Goal: Task Accomplishment & Management: Manage account settings

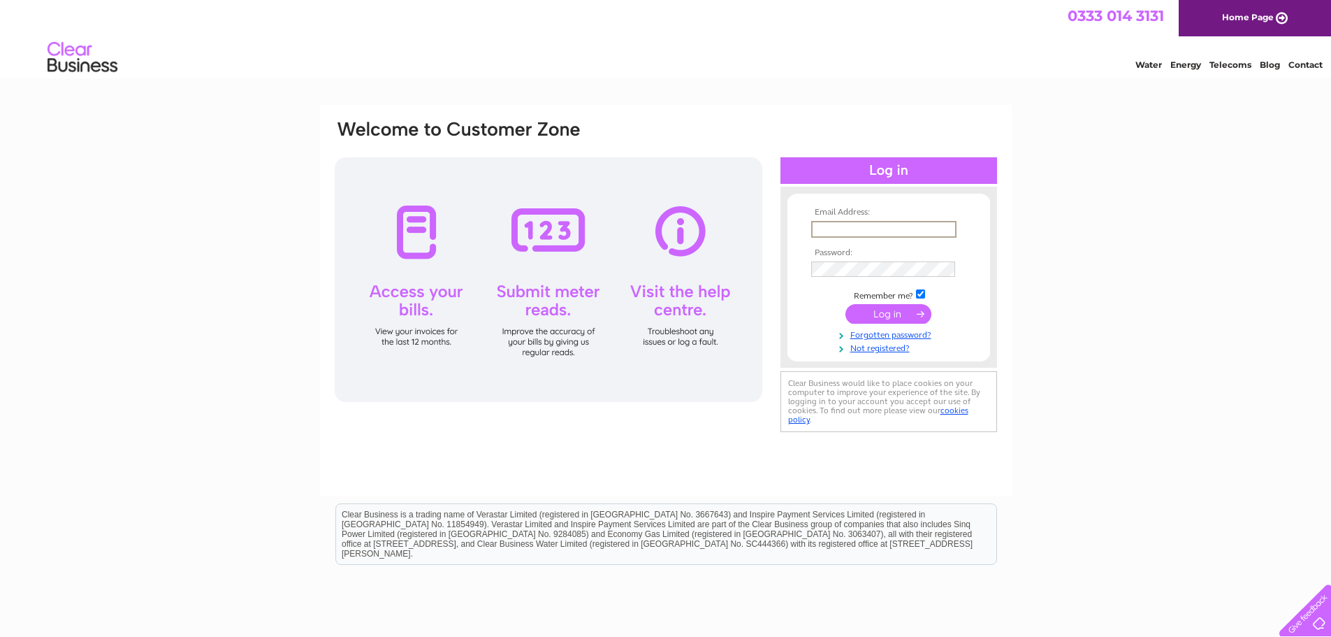
click at [869, 224] on input "text" at bounding box center [883, 229] width 145 height 17
type input "[EMAIL_ADDRESS][DOMAIN_NAME]"
click at [919, 293] on input "checkbox" at bounding box center [920, 293] width 9 height 9
checkbox input "false"
click at [909, 310] on input "submit" at bounding box center [889, 313] width 86 height 20
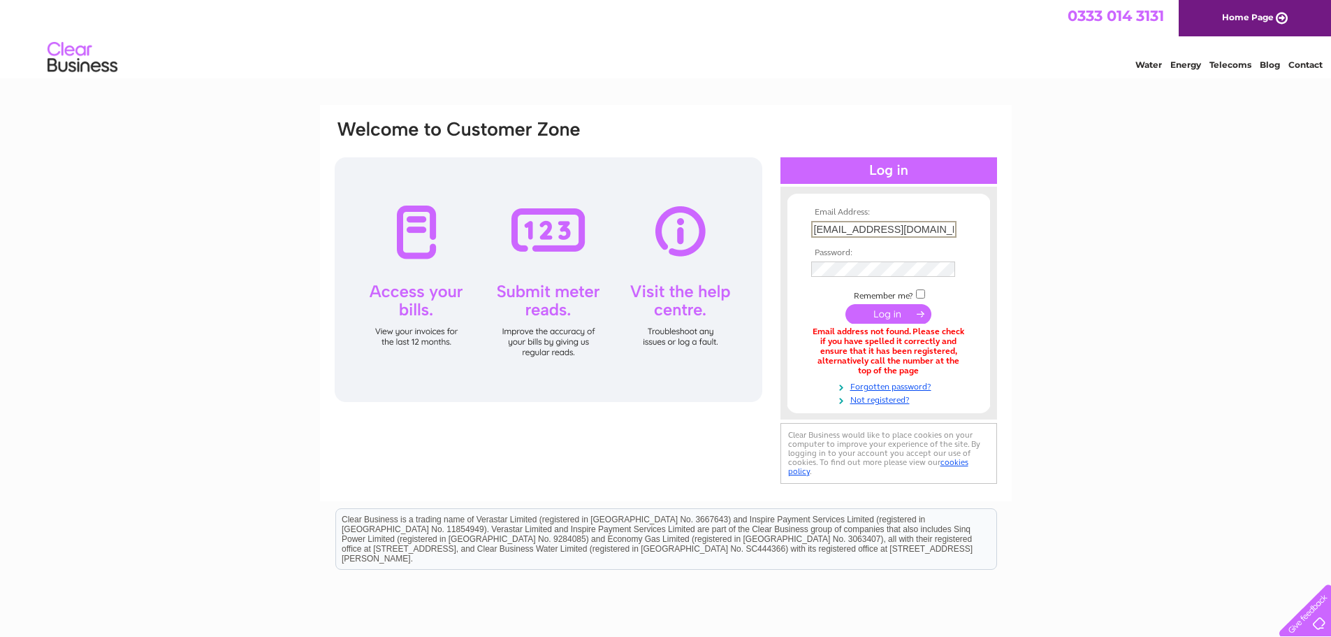
scroll to position [0, 21]
drag, startPoint x: 814, startPoint y: 229, endPoint x: 967, endPoint y: 228, distance: 153.0
click at [967, 228] on td "[EMAIL_ADDRESS][DOMAIN_NAME]" at bounding box center [889, 229] width 162 height 24
click at [885, 400] on link "Not registered?" at bounding box center [890, 398] width 159 height 13
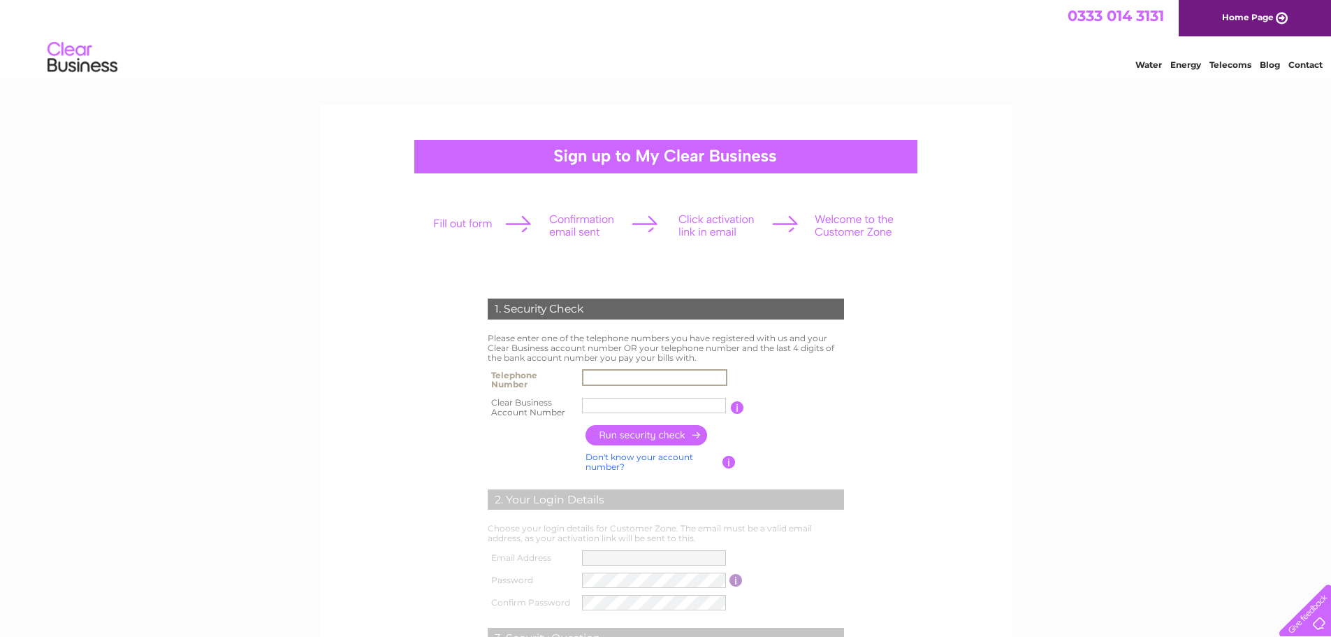
click at [651, 377] on input "text" at bounding box center [654, 377] width 145 height 17
type input "01896848776"
type input "Davidson"
drag, startPoint x: 635, startPoint y: 403, endPoint x: 577, endPoint y: 404, distance: 58.7
click at [577, 404] on tr "Clear Business Account Number Davidson You will find your account number on the…" at bounding box center [665, 407] width 363 height 28
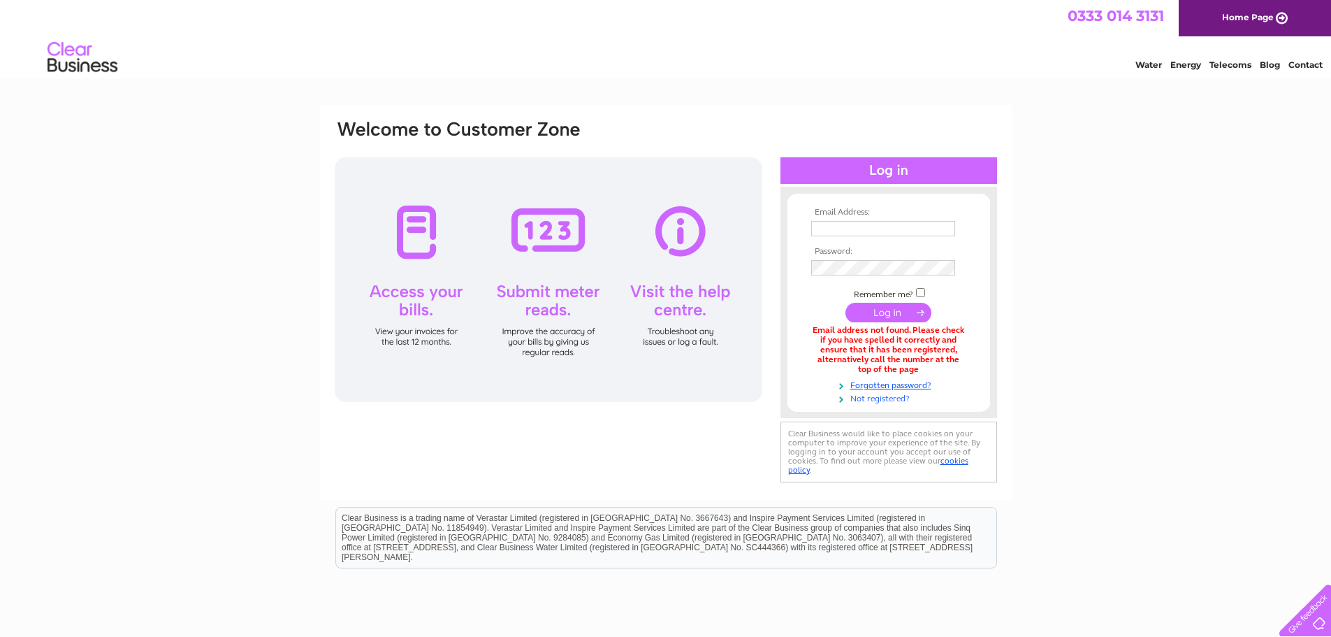
click at [872, 397] on link "Not registered?" at bounding box center [890, 397] width 159 height 13
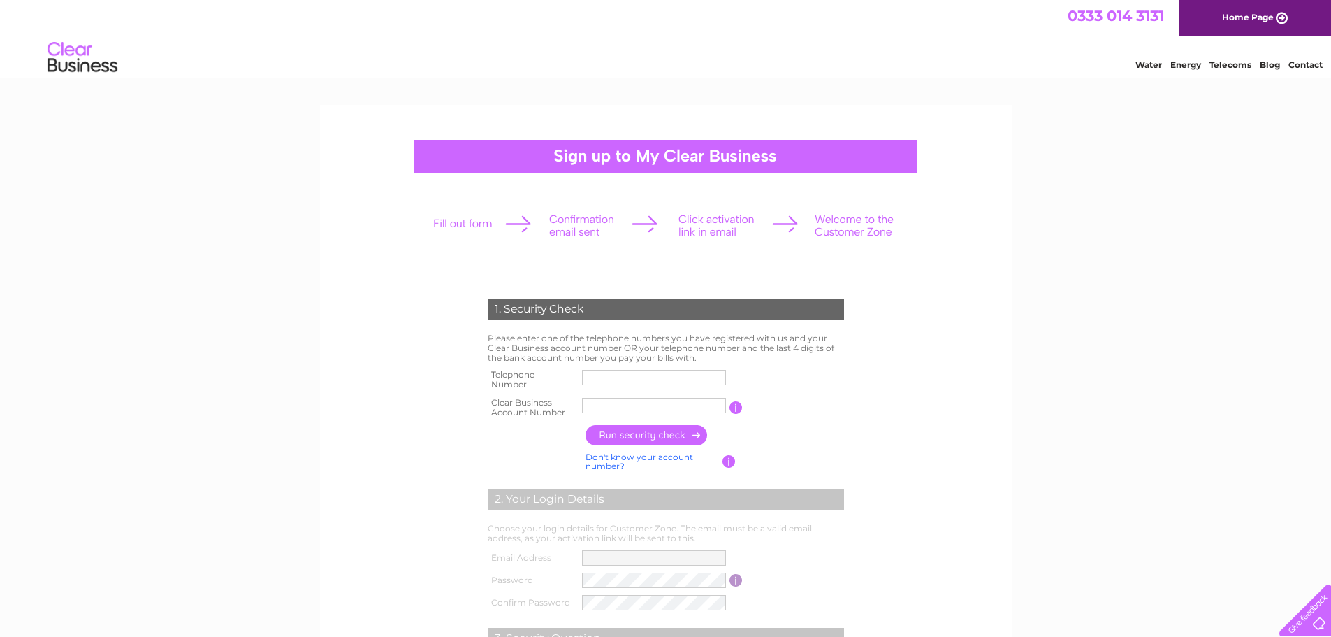
click at [688, 379] on input "text" at bounding box center [654, 377] width 144 height 15
type input "01896848776"
type input "Davidson"
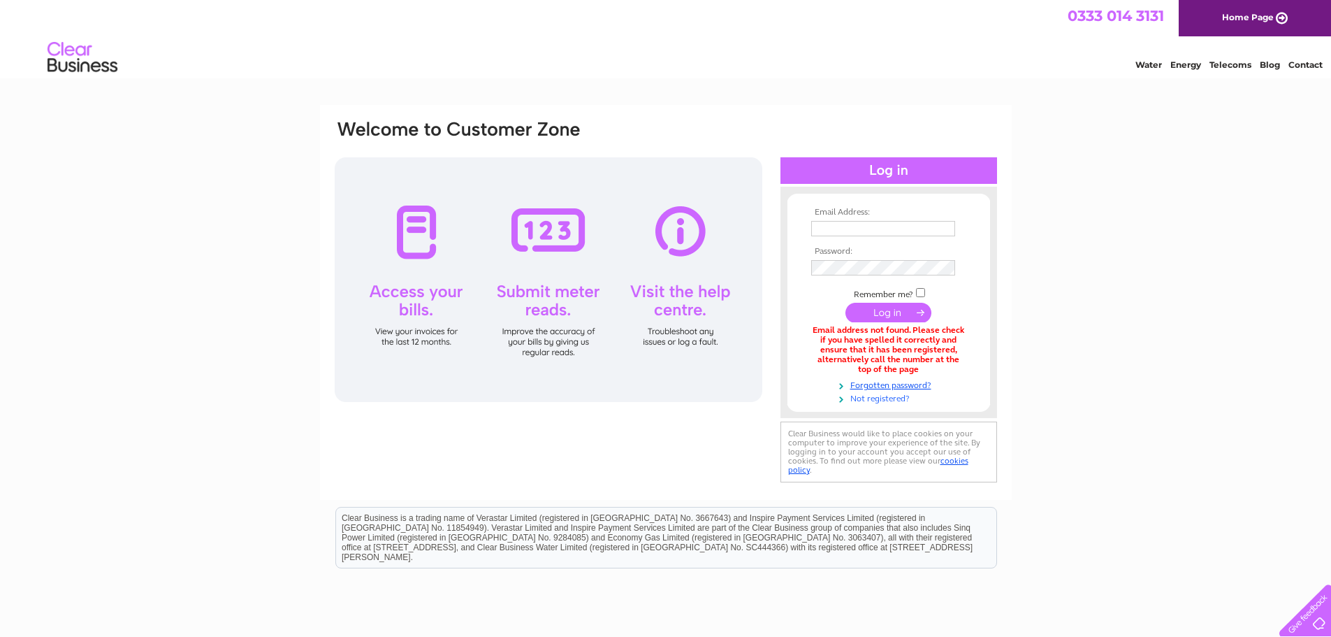
click at [860, 401] on link "Not registered?" at bounding box center [890, 397] width 159 height 13
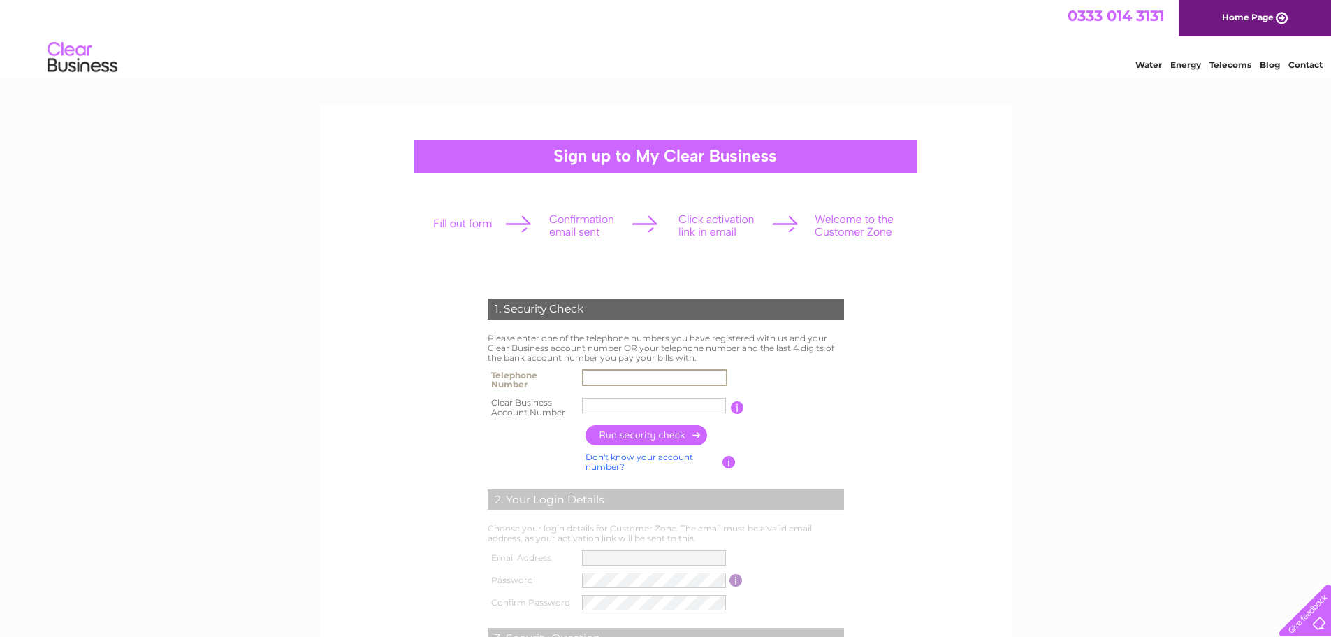
click at [655, 372] on input "text" at bounding box center [654, 377] width 145 height 17
type input "01896848776"
type input "Davidson"
drag, startPoint x: 632, startPoint y: 407, endPoint x: 574, endPoint y: 412, distance: 58.9
click at [574, 412] on tr "Clear Business Account Number Davidson You will find your account number on the…" at bounding box center [665, 407] width 363 height 28
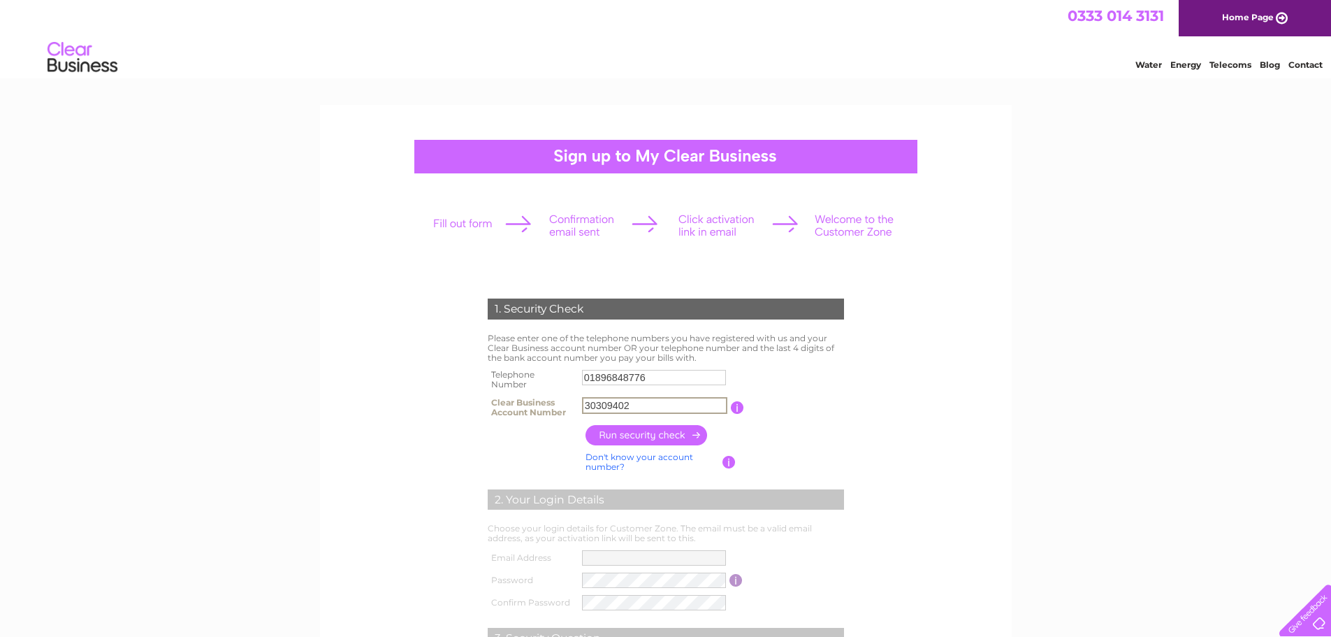
type input "30309402"
drag, startPoint x: 623, startPoint y: 428, endPoint x: 635, endPoint y: 459, distance: 33.9
click at [624, 431] on input "button" at bounding box center [647, 435] width 123 height 20
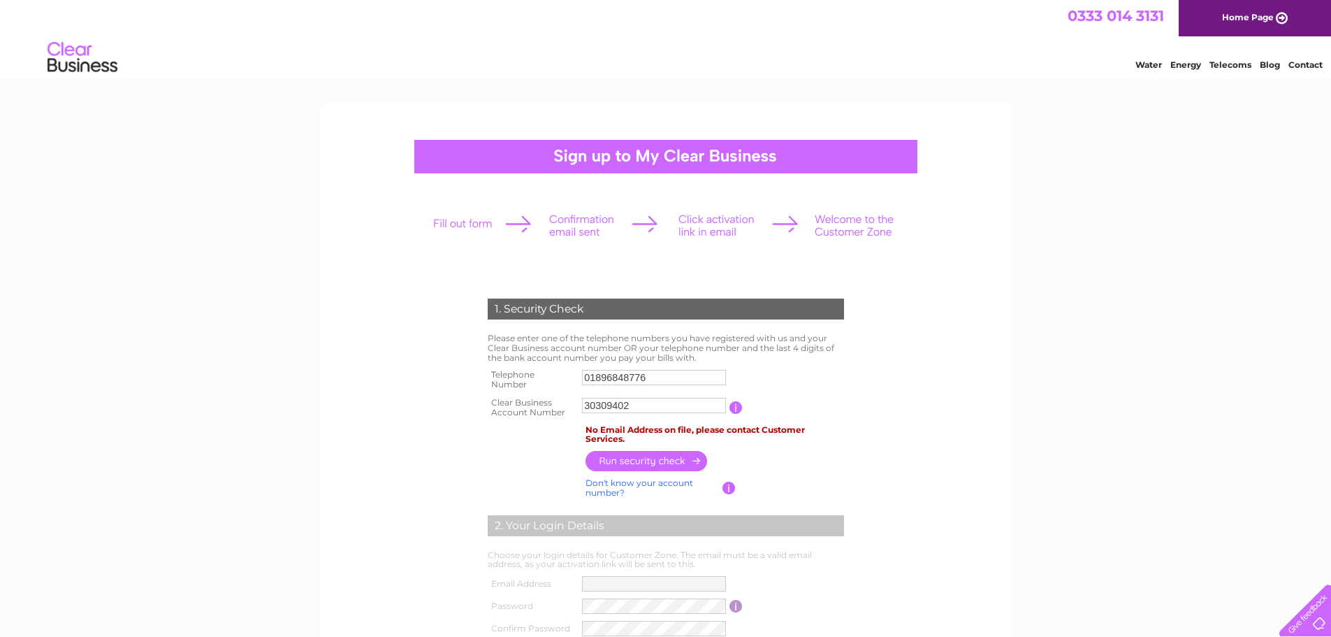
click at [675, 382] on input "01896848776" at bounding box center [654, 377] width 144 height 15
type input "0"
type input "07881454011"
click at [835, 356] on td "Please enter one of the telephone numbers you have registered with us and your …" at bounding box center [665, 348] width 363 height 36
click at [640, 460] on input "button" at bounding box center [647, 461] width 123 height 20
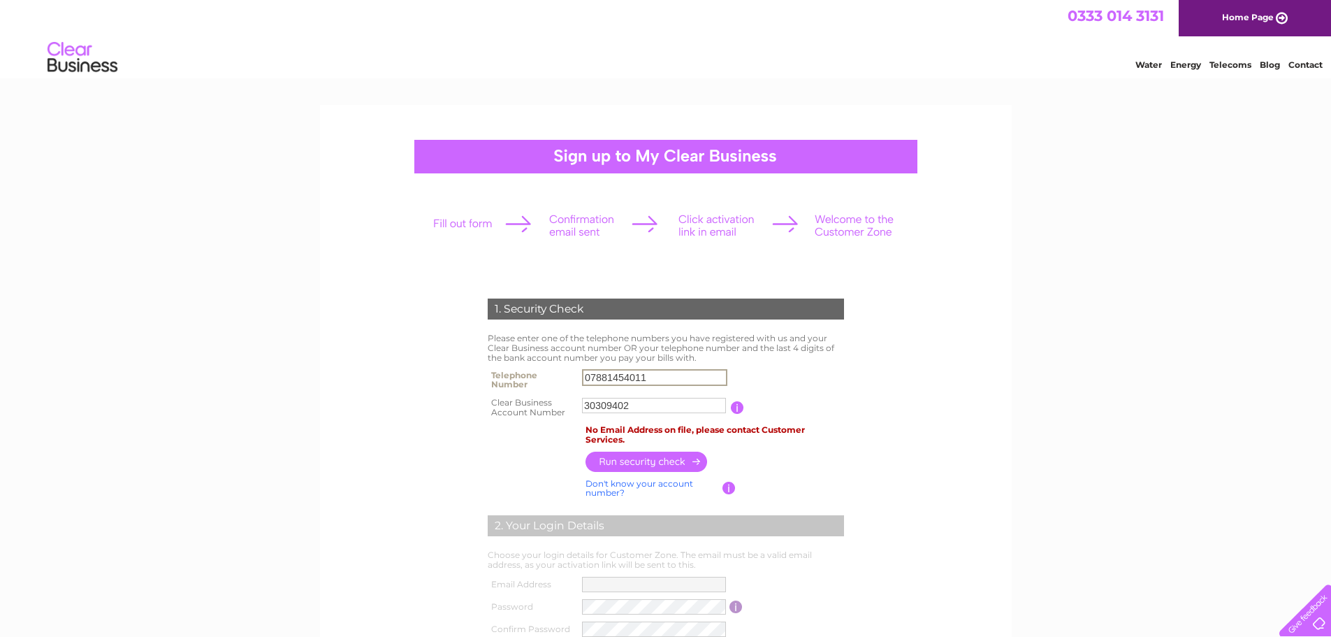
drag, startPoint x: 683, startPoint y: 382, endPoint x: 576, endPoint y: 386, distance: 107.7
click at [576, 386] on tr "Telephone Number 07881454011" at bounding box center [665, 379] width 363 height 28
type input "01896848776"
click at [585, 404] on input "30309402" at bounding box center [654, 405] width 144 height 15
drag, startPoint x: 639, startPoint y: 405, endPoint x: 593, endPoint y: 402, distance: 46.2
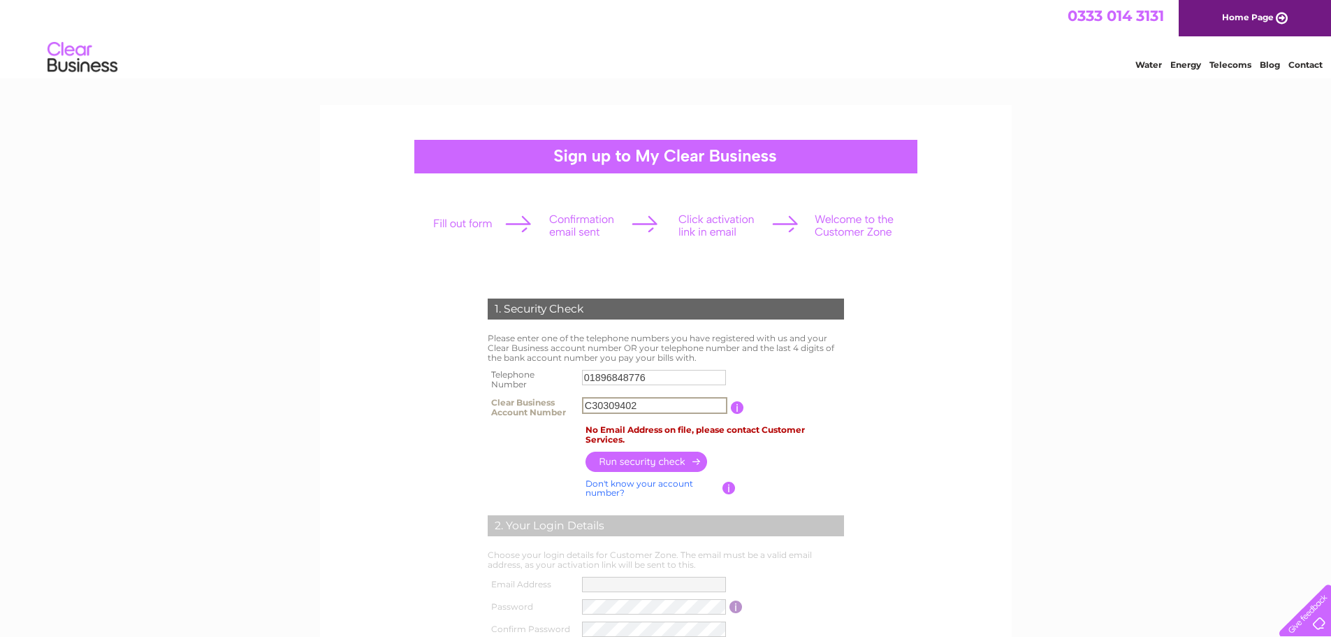
click at [593, 402] on input "C30309402" at bounding box center [654, 405] width 145 height 17
click at [634, 457] on input "button" at bounding box center [647, 461] width 123 height 20
drag, startPoint x: 598, startPoint y: 407, endPoint x: 579, endPoint y: 406, distance: 19.6
click at [579, 406] on td "CB3030940" at bounding box center [655, 407] width 152 height 28
click at [632, 402] on input "3030940" at bounding box center [654, 405] width 145 height 17
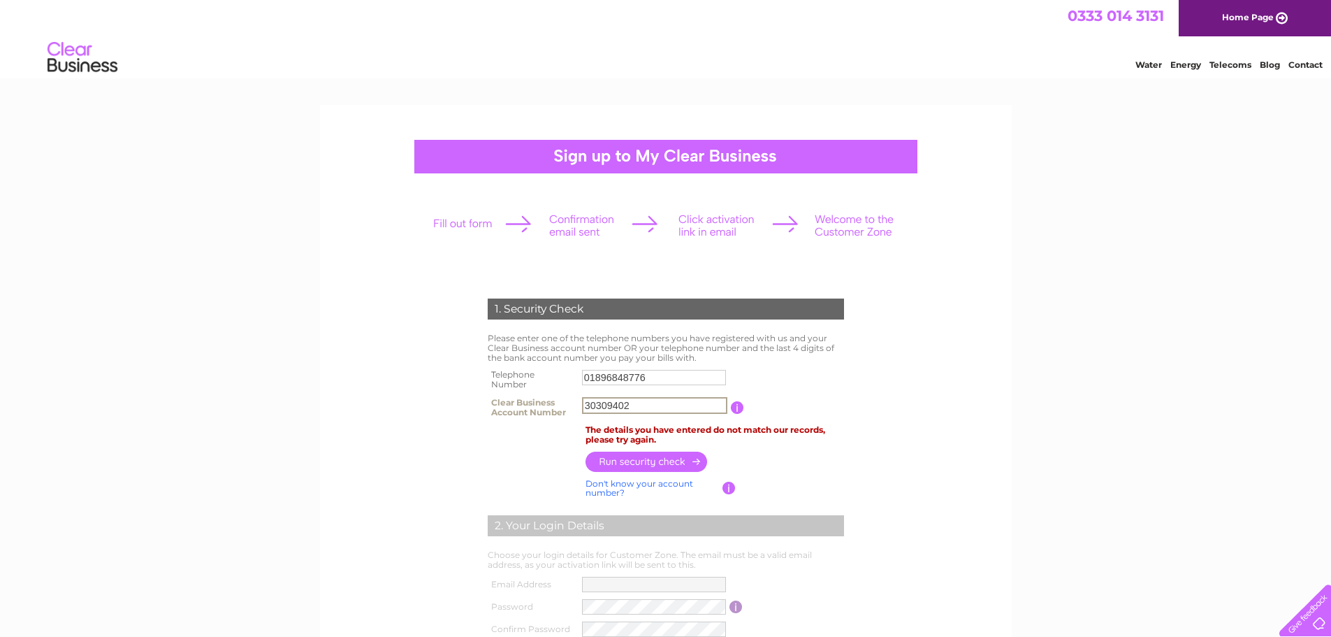
type input "30309402"
click at [612, 377] on input "01896848776" at bounding box center [654, 377] width 145 height 17
click at [728, 491] on input "button" at bounding box center [729, 487] width 13 height 13
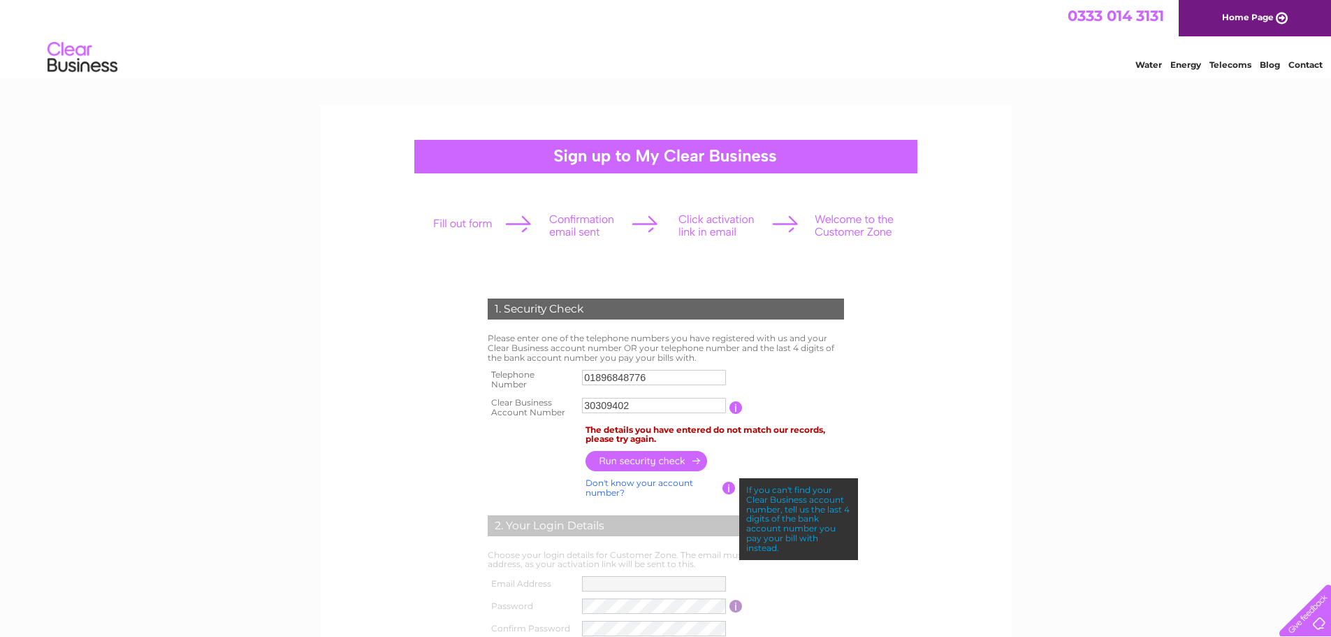
click at [918, 473] on form "1. Security Check Please enter one of the telephone numbers you have registered…" at bounding box center [665, 544] width 665 height 549
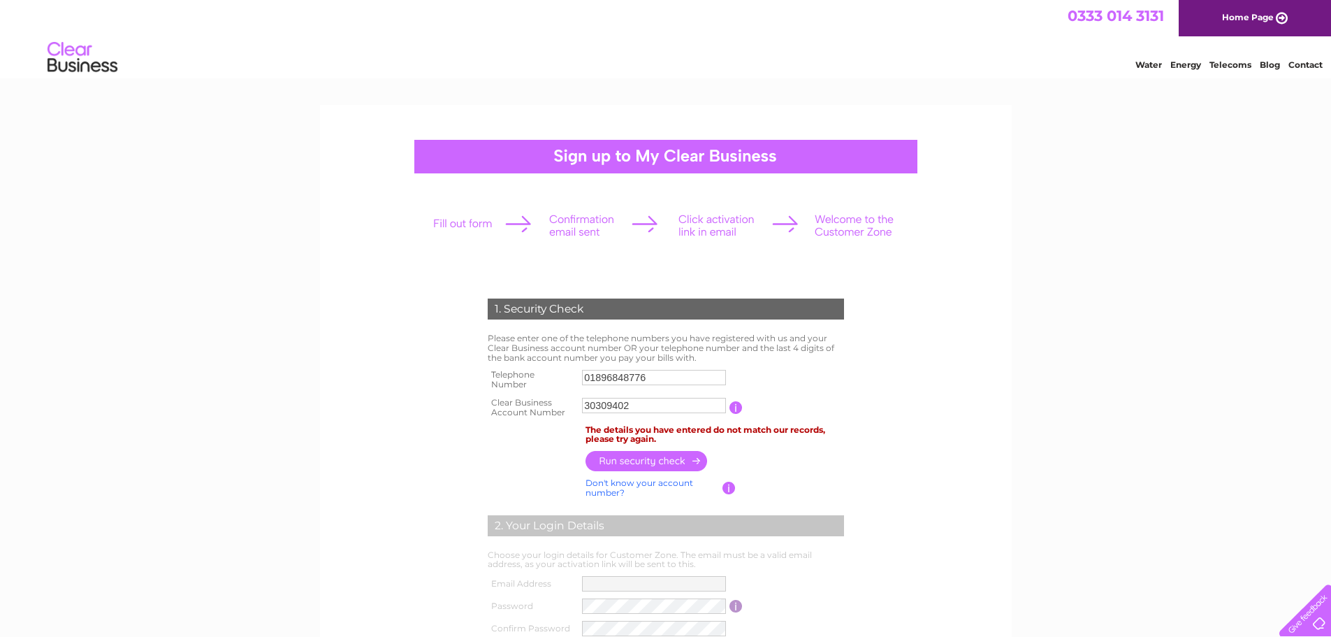
click at [737, 406] on input "button" at bounding box center [736, 407] width 13 height 13
click at [646, 404] on input "30309402" at bounding box center [654, 405] width 144 height 15
click at [586, 405] on input "30309402" at bounding box center [654, 405] width 145 height 17
drag, startPoint x: 630, startPoint y: 405, endPoint x: 577, endPoint y: 408, distance: 53.9
click at [577, 408] on tr "Clear Business Account Number 30309402 You will find your account number on the…" at bounding box center [665, 407] width 363 height 28
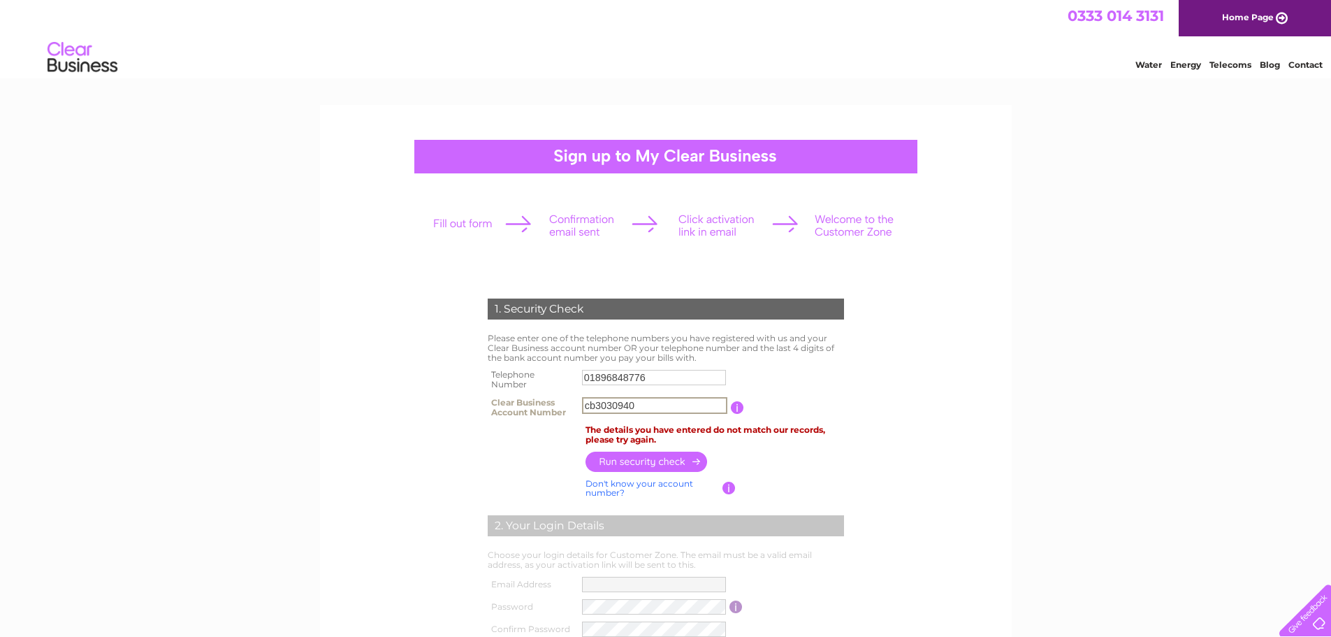
drag, startPoint x: 595, startPoint y: 406, endPoint x: 581, endPoint y: 405, distance: 14.0
click at [582, 405] on input "cb3030940" at bounding box center [654, 405] width 145 height 17
type input "0"
type input "30309402"
click at [604, 462] on input "button" at bounding box center [647, 461] width 123 height 20
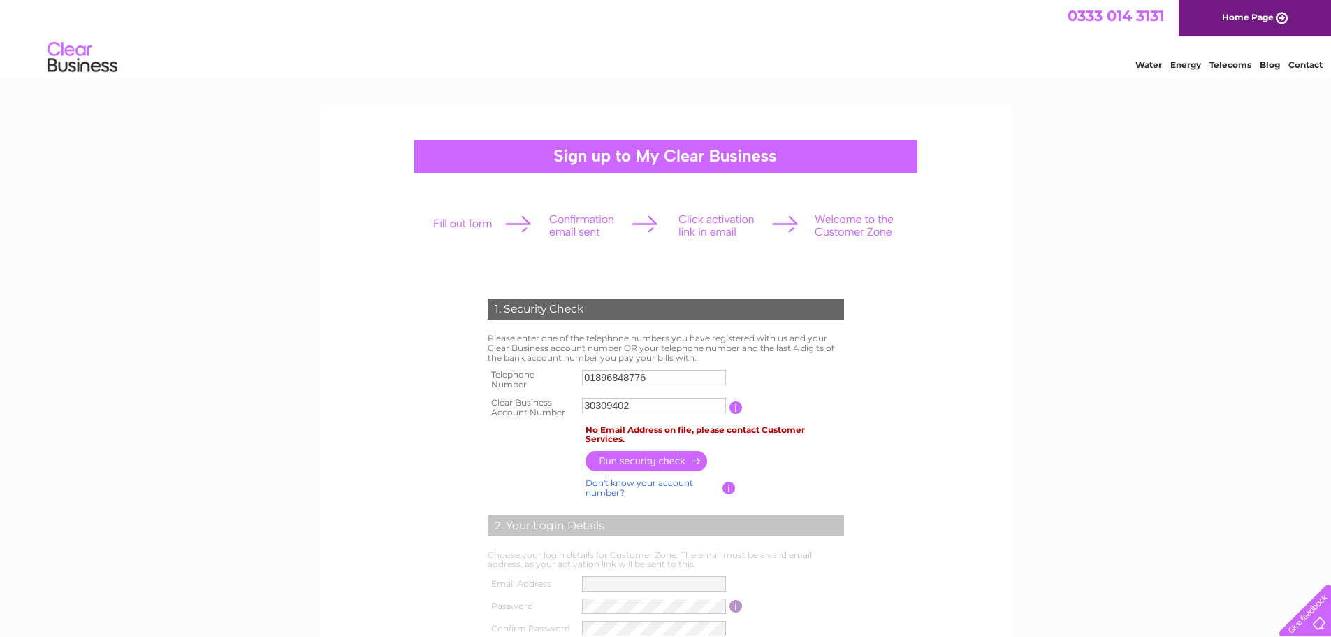
click at [662, 440] on td "No Email Address on file, please contact Customer Services." at bounding box center [715, 434] width 266 height 27
drag, startPoint x: 649, startPoint y: 376, endPoint x: 575, endPoint y: 381, distance: 74.2
click at [575, 380] on tr "Telephone Number 01896848776" at bounding box center [665, 379] width 363 height 28
drag, startPoint x: 630, startPoint y: 405, endPoint x: 576, endPoint y: 401, distance: 54.0
click at [576, 401] on tr "Clear Business Account Number 30309402 You will find your account number on the…" at bounding box center [665, 407] width 363 height 28
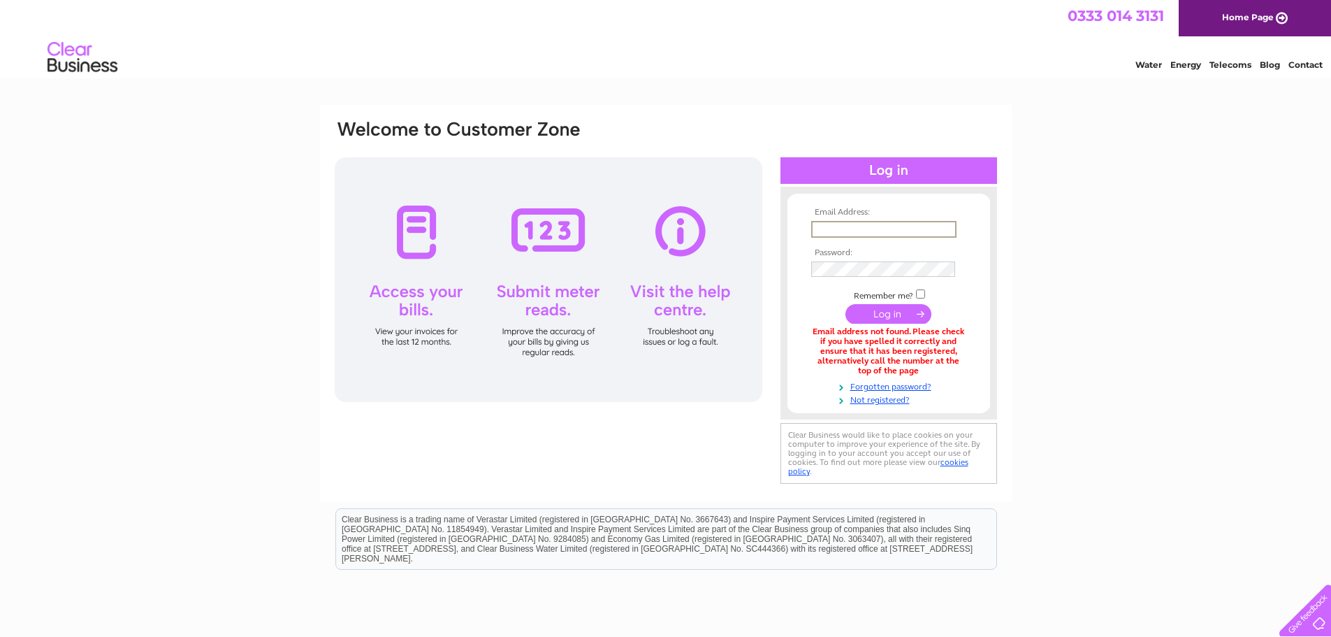
click at [836, 224] on input "text" at bounding box center [883, 229] width 145 height 17
type input "[PERSON_NAME][EMAIL_ADDRESS][DOMAIN_NAME]"
click at [889, 314] on input "submit" at bounding box center [889, 314] width 86 height 20
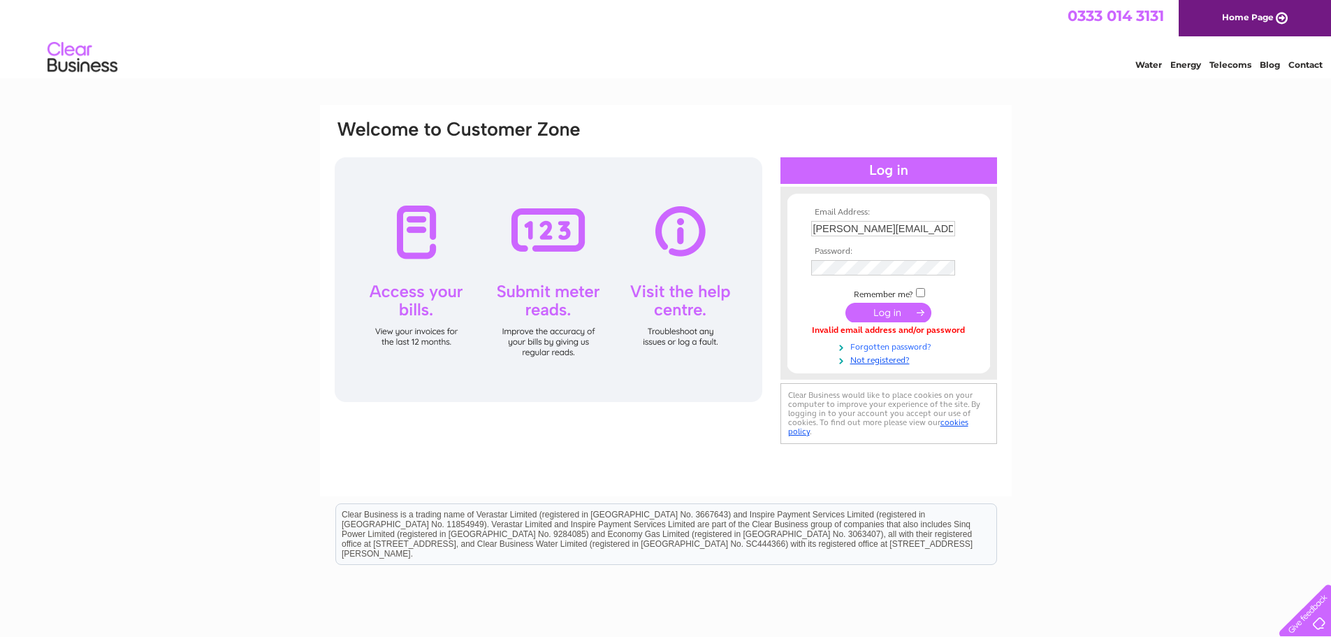
click at [871, 345] on link "Forgotten password?" at bounding box center [890, 345] width 159 height 13
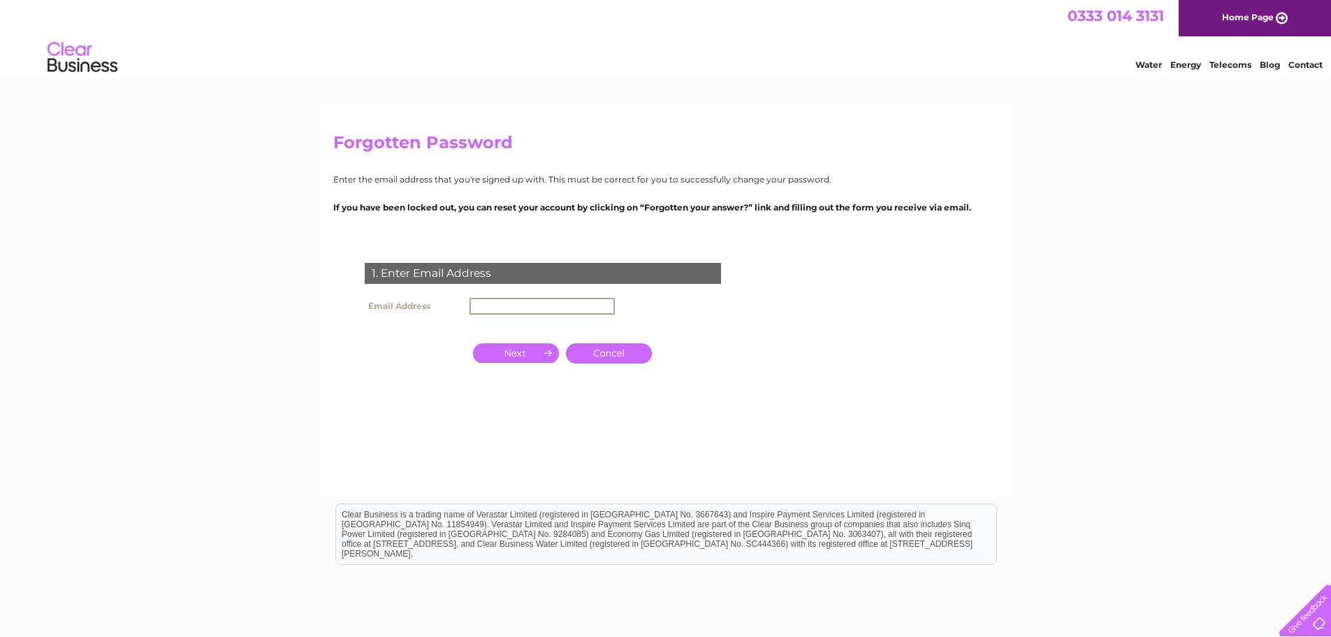
click at [544, 305] on input "text" at bounding box center [542, 306] width 145 height 17
click at [511, 351] on input "button" at bounding box center [516, 352] width 86 height 20
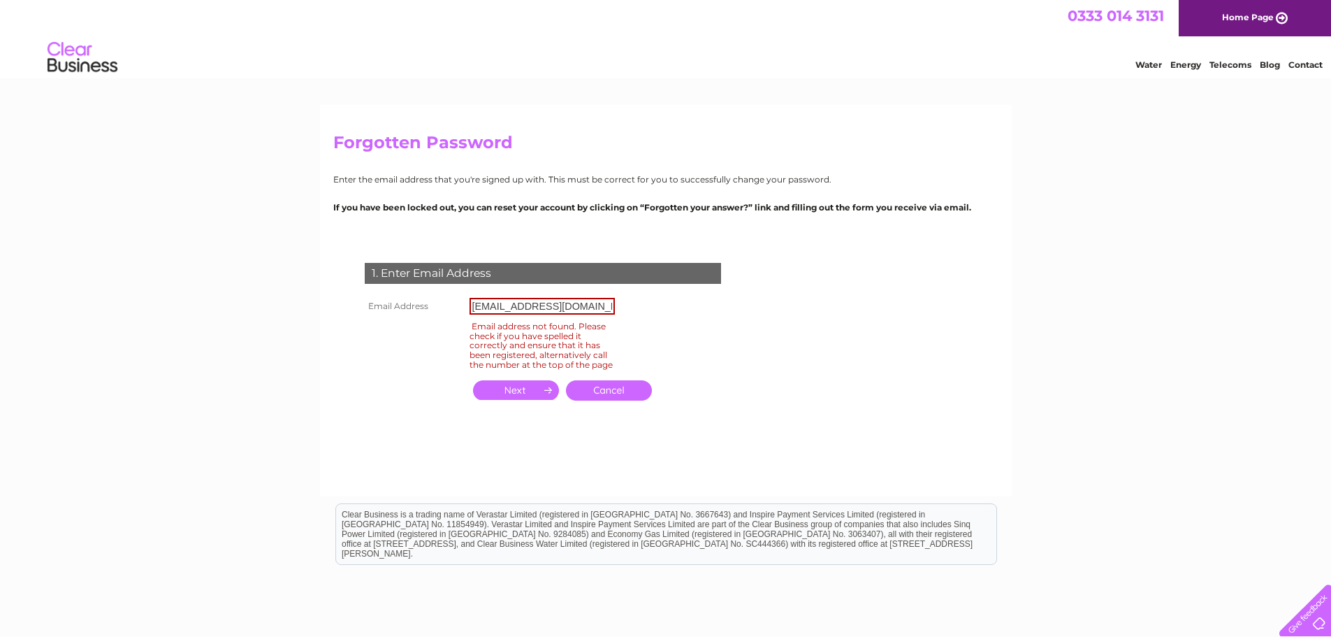
click at [612, 305] on input "admin@davidsonlandservices.co.uk" at bounding box center [542, 306] width 145 height 17
drag, startPoint x: 612, startPoint y: 305, endPoint x: 466, endPoint y: 299, distance: 146.2
click at [466, 299] on td "admin@davidsonlandservices.co.uk" at bounding box center [542, 306] width 152 height 24
type input "malcolm@davidsonlandservices.co.uk"
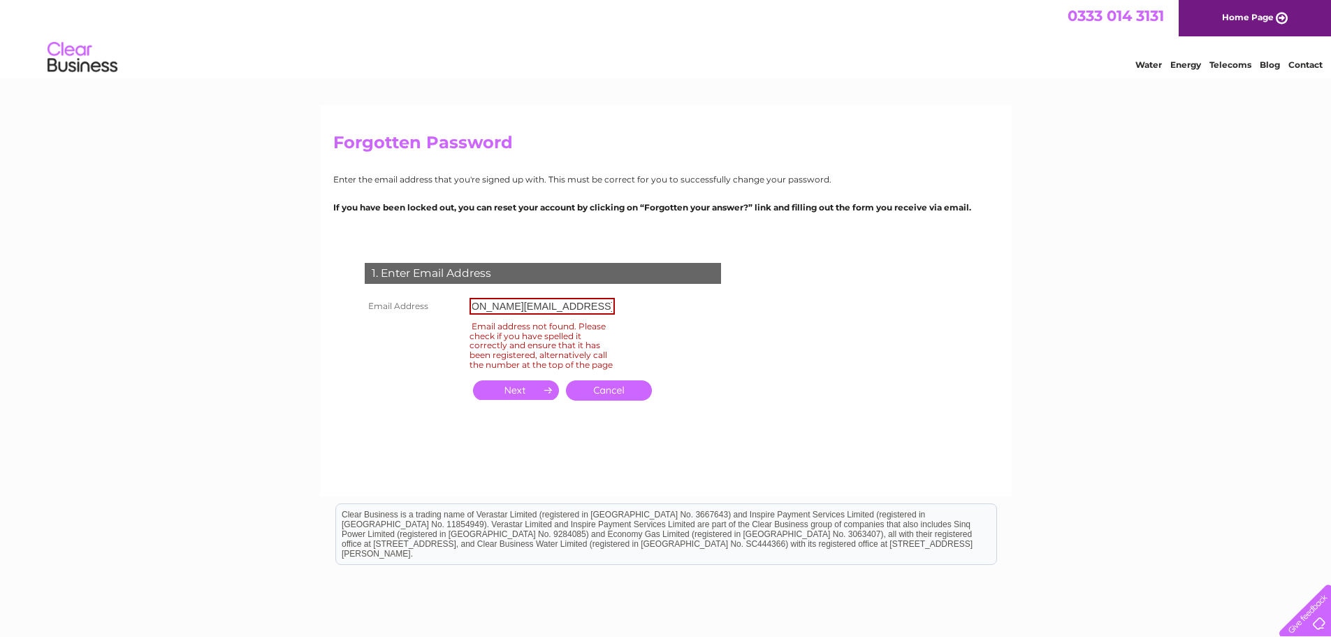
scroll to position [0, 0]
click at [531, 400] on input "button" at bounding box center [516, 390] width 86 height 20
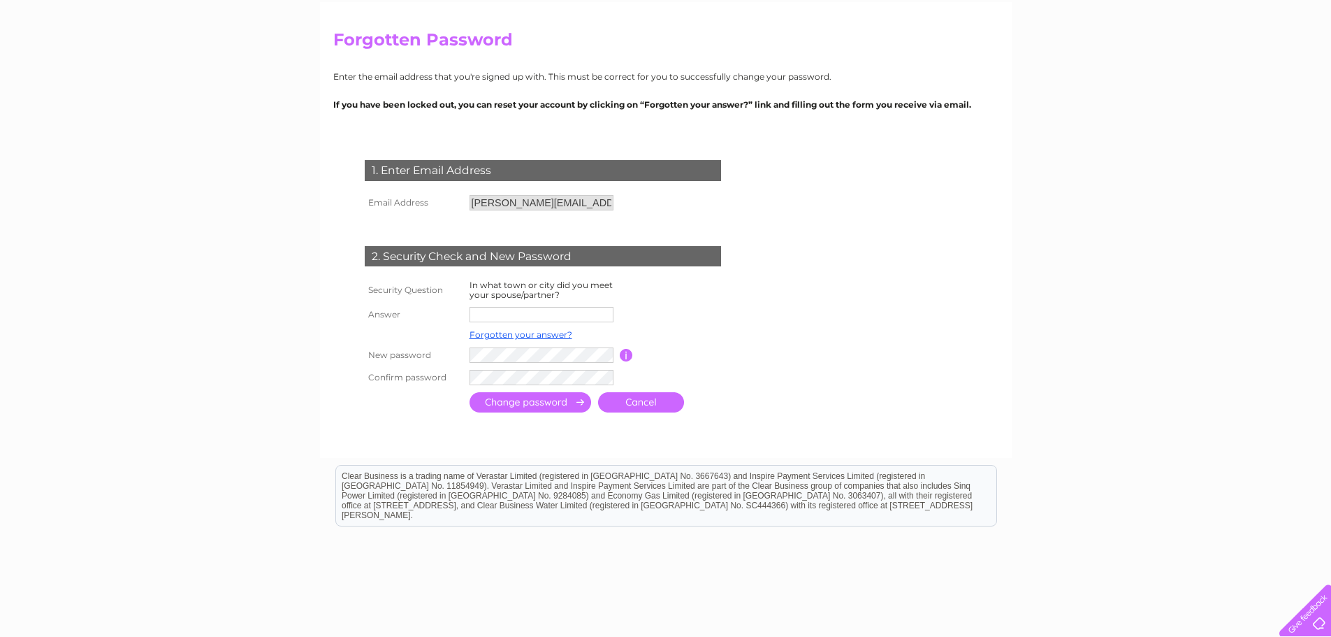
scroll to position [140, 0]
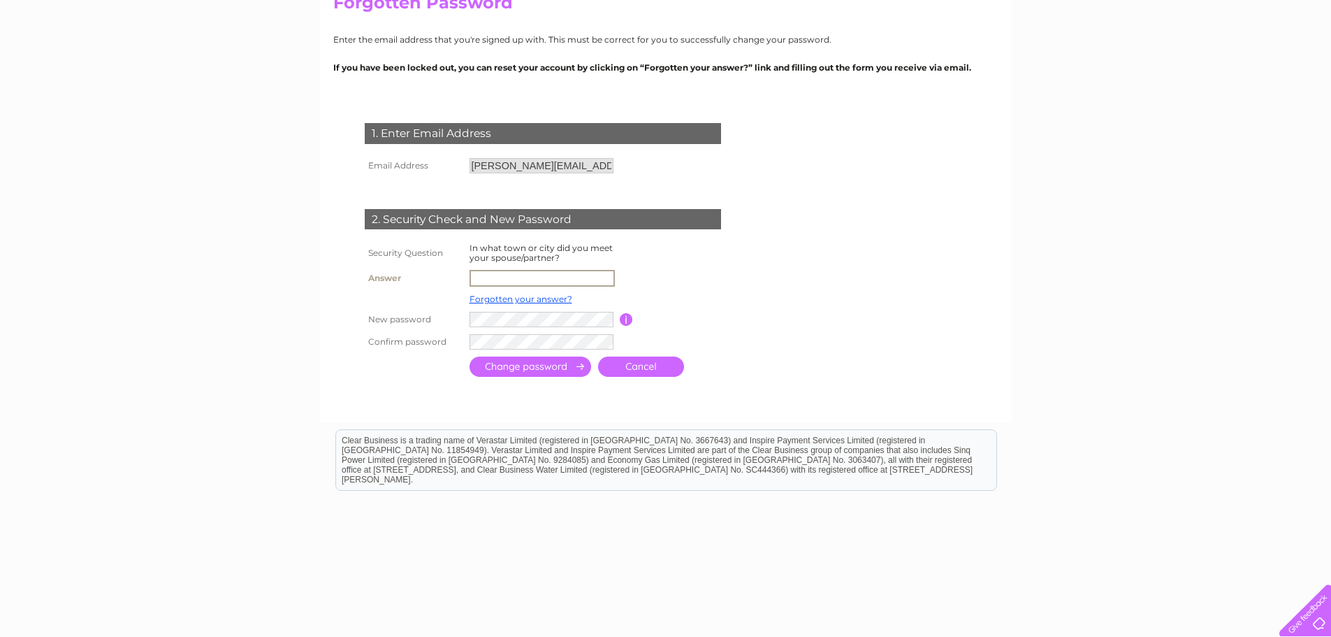
click at [499, 270] on input "text" at bounding box center [542, 278] width 145 height 17
type input "selkirk"
click at [759, 268] on form "1. Enter Email Address Email Address malcolm@davidsonlandservices.co.uk Cancel" at bounding box center [665, 251] width 665 height 313
click at [540, 365] on input "submit" at bounding box center [531, 366] width 122 height 20
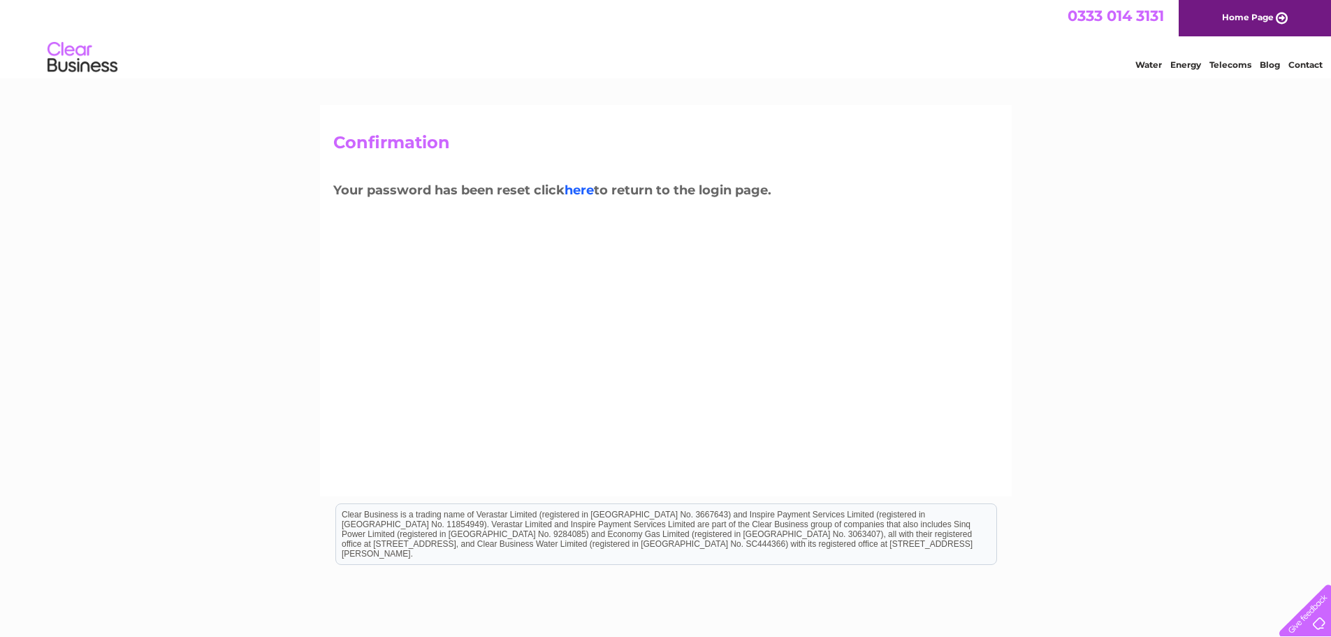
click at [1210, 70] on link "here" at bounding box center [1231, 63] width 42 height 14
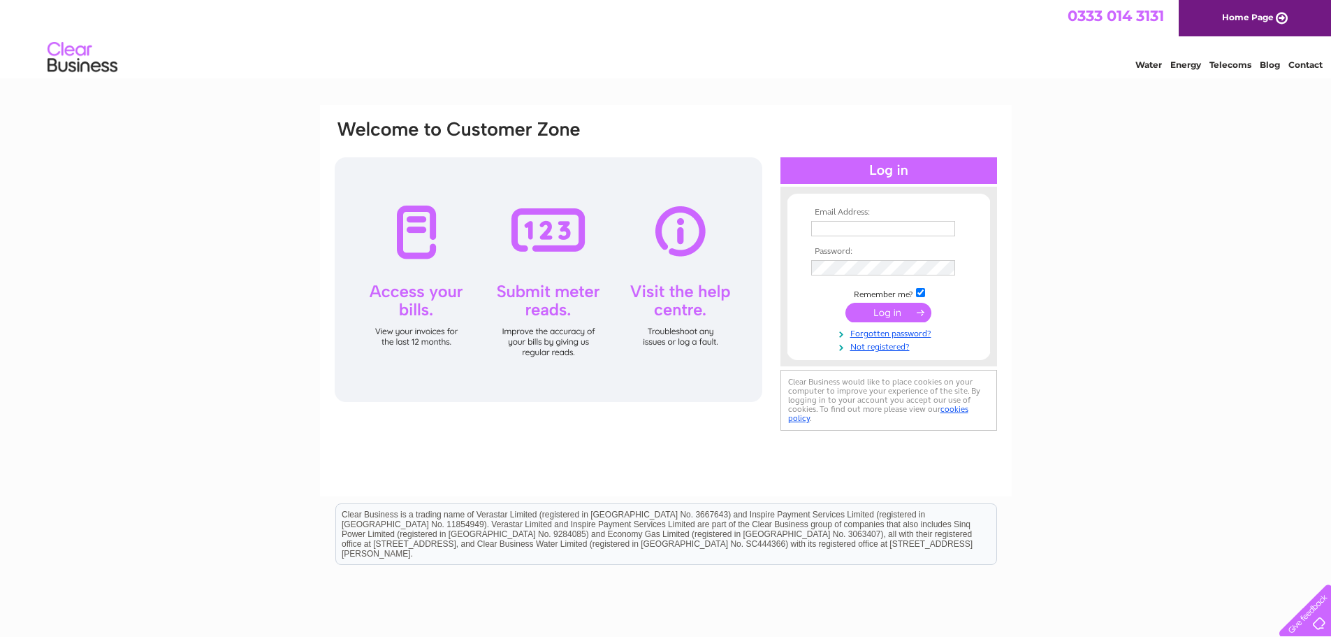
type input "[PERSON_NAME][EMAIL_ADDRESS][DOMAIN_NAME]"
click at [805, 259] on form "Email Address: malcolm@davidsonlandservices.co.uk Password:" at bounding box center [889, 281] width 203 height 146
click at [1129, 195] on div "Email Address: malcolm@davidsonlandservices.co.uk Password:" at bounding box center [665, 420] width 1331 height 630
click at [896, 310] on input "submit" at bounding box center [889, 313] width 86 height 20
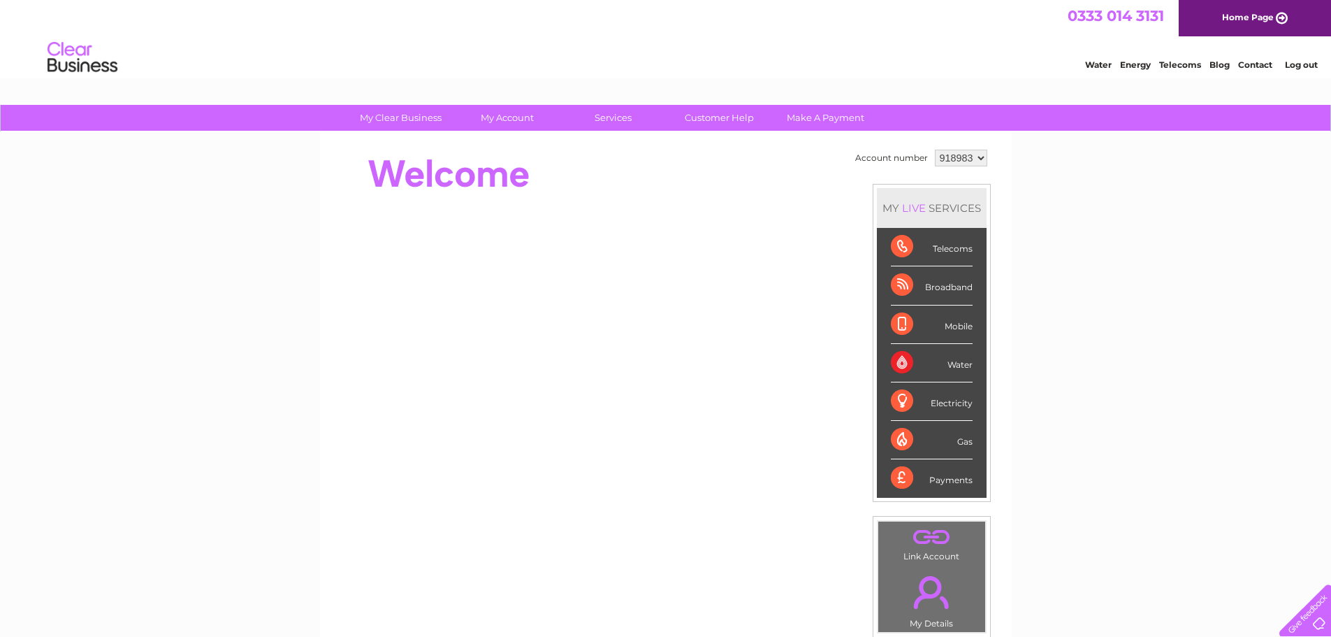
click at [978, 161] on select "918983" at bounding box center [961, 158] width 52 height 17
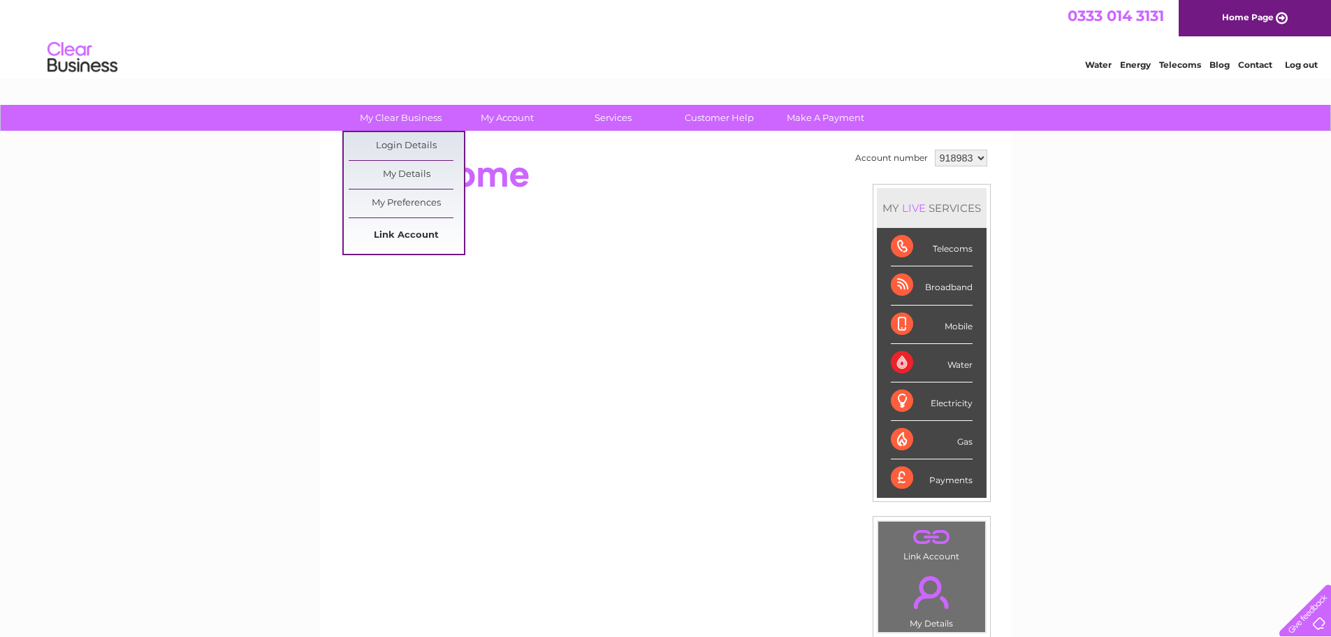
click at [391, 228] on link "Link Account" at bounding box center [406, 236] width 115 height 28
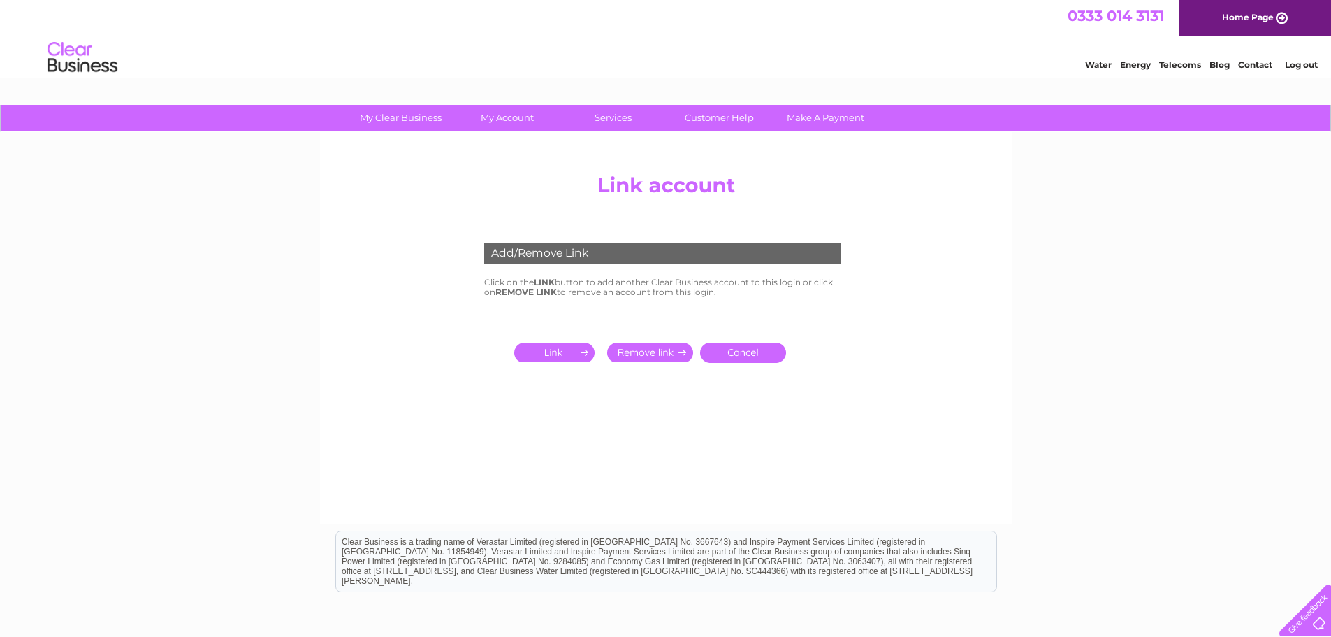
click at [536, 347] on input "submit" at bounding box center [557, 352] width 86 height 20
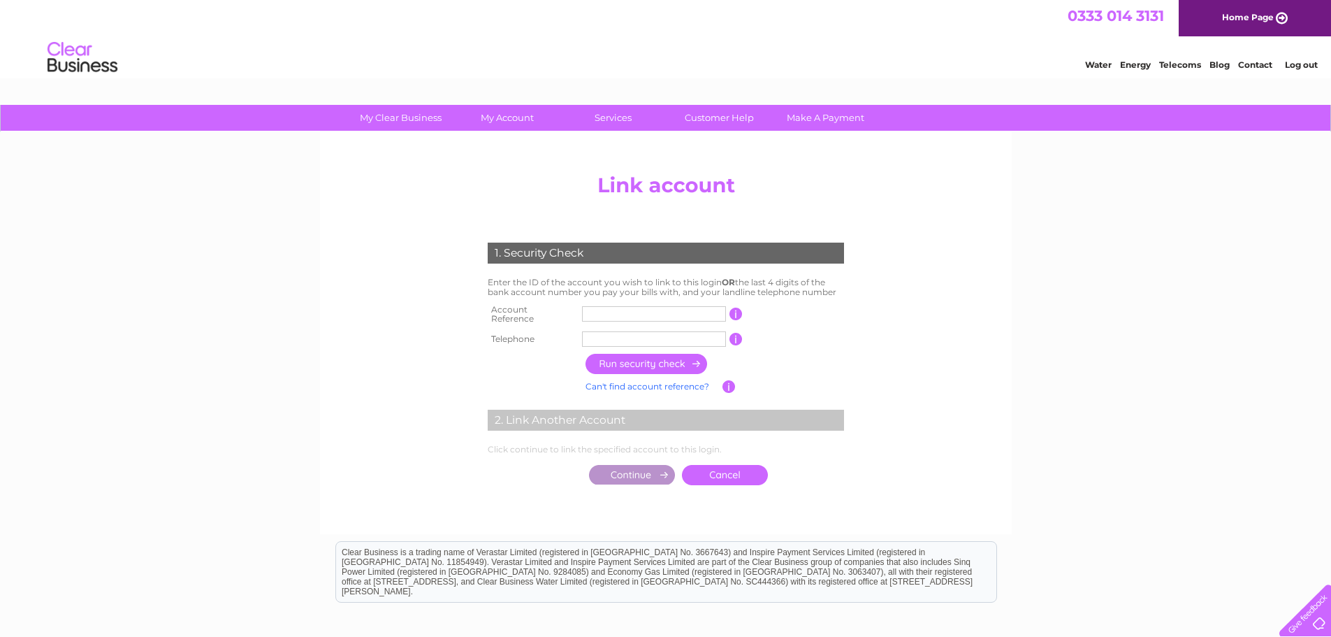
click at [597, 312] on input "text" at bounding box center [654, 313] width 144 height 15
type input "30309402"
click at [612, 331] on input "text" at bounding box center [654, 338] width 144 height 15
type input "01896848776"
click at [674, 360] on input "button" at bounding box center [647, 364] width 123 height 20
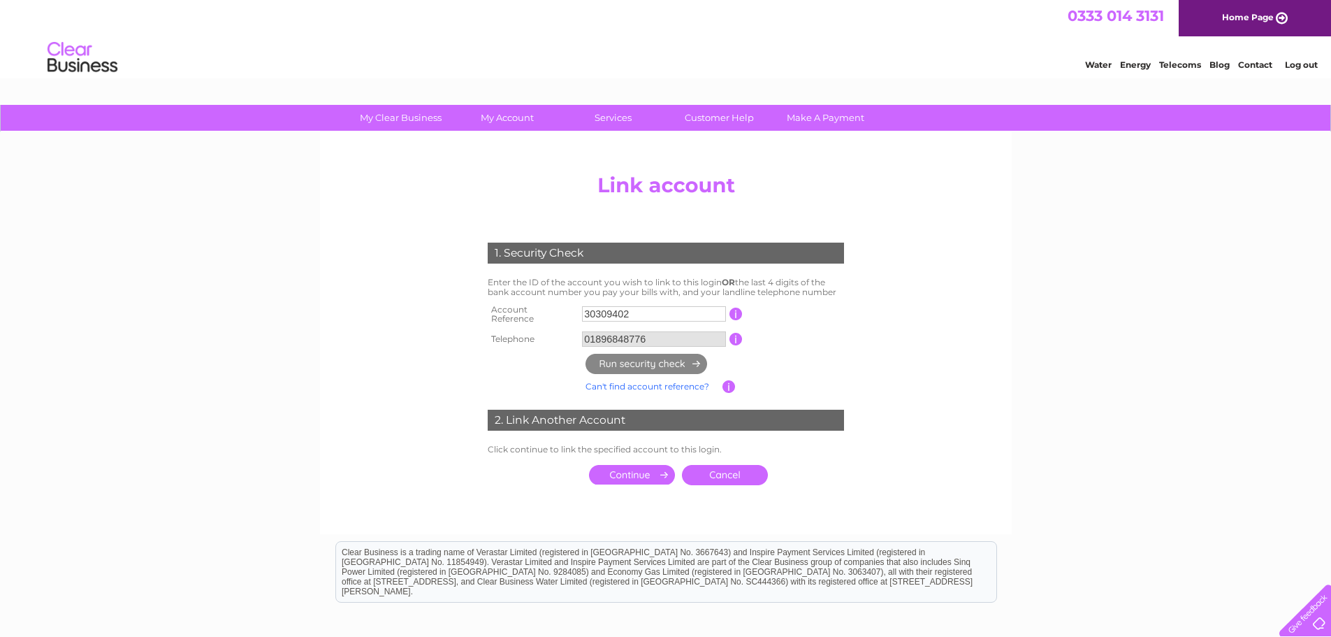
scroll to position [70, 0]
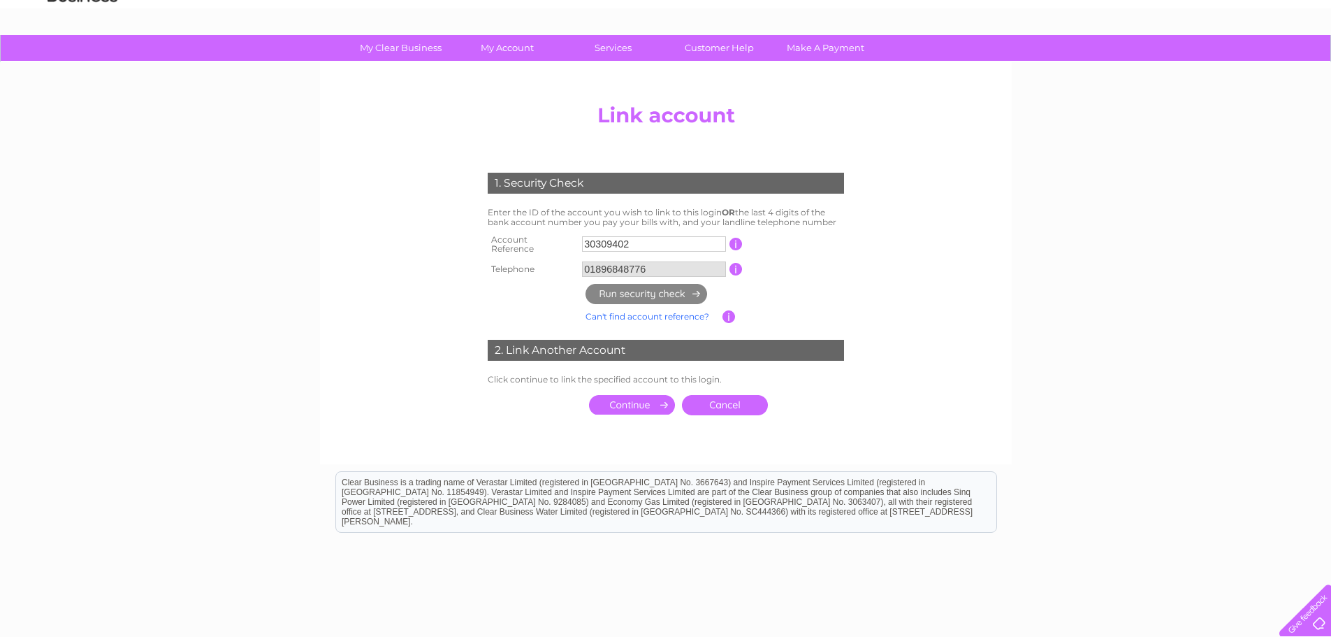
click at [606, 400] on input "submit" at bounding box center [632, 405] width 86 height 20
click at [621, 398] on input "submit" at bounding box center [632, 405] width 86 height 20
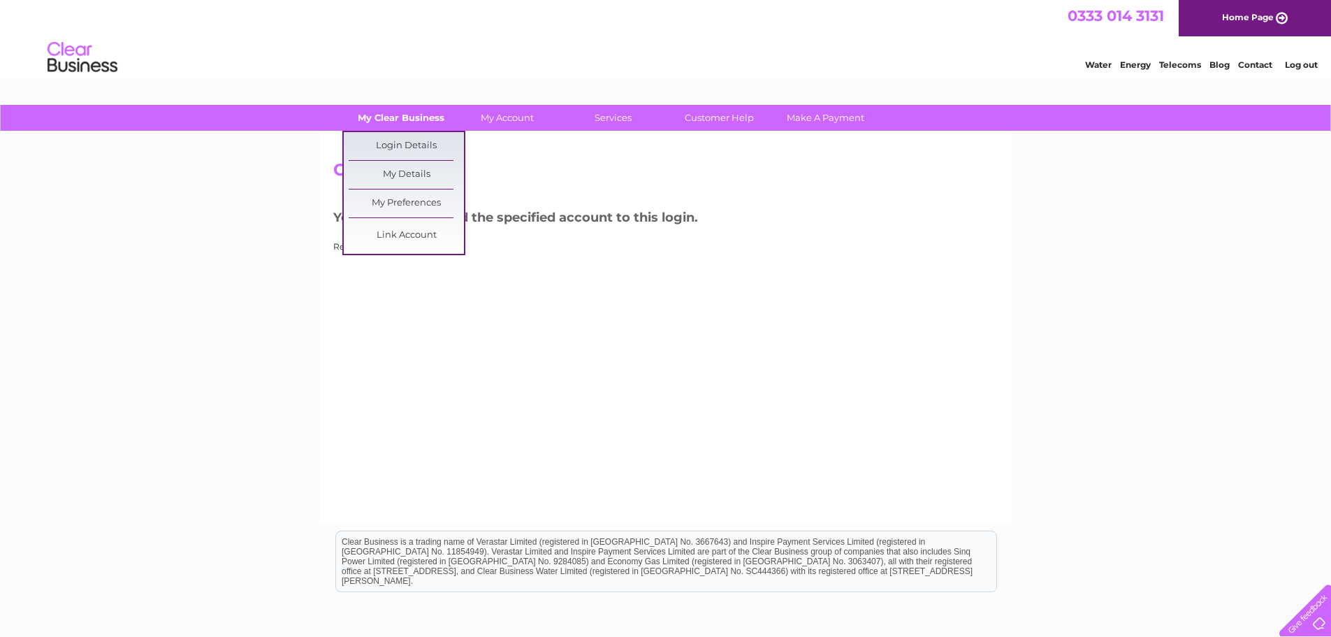
click at [421, 119] on link "My Clear Business" at bounding box center [400, 118] width 115 height 26
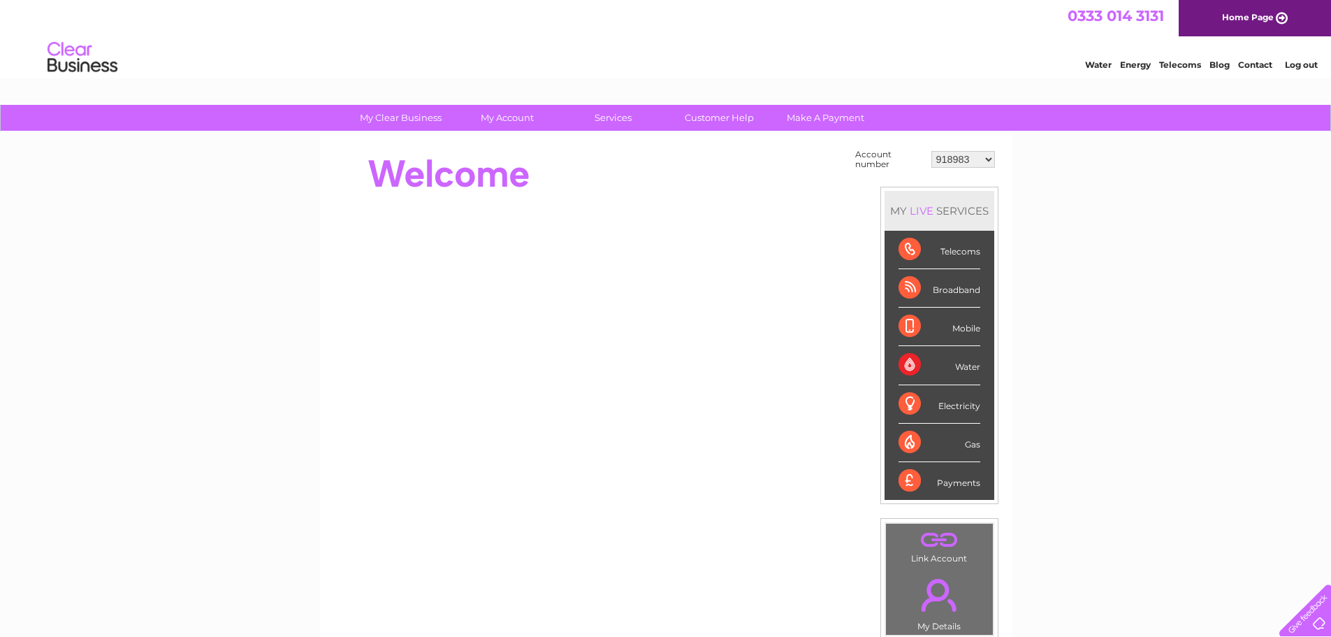
click at [989, 157] on select "918983 30309402" at bounding box center [963, 159] width 64 height 17
select select "30309402"
click at [931, 151] on select "918983 30309402" at bounding box center [963, 159] width 64 height 17
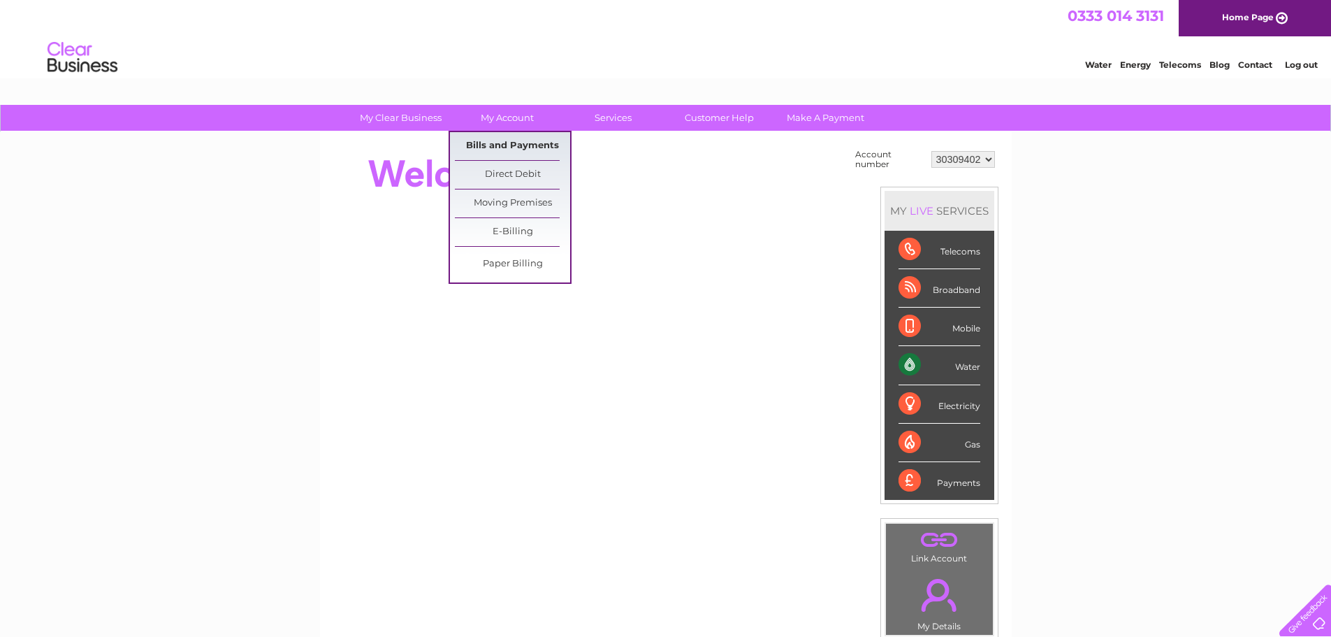
click at [490, 142] on link "Bills and Payments" at bounding box center [512, 146] width 115 height 28
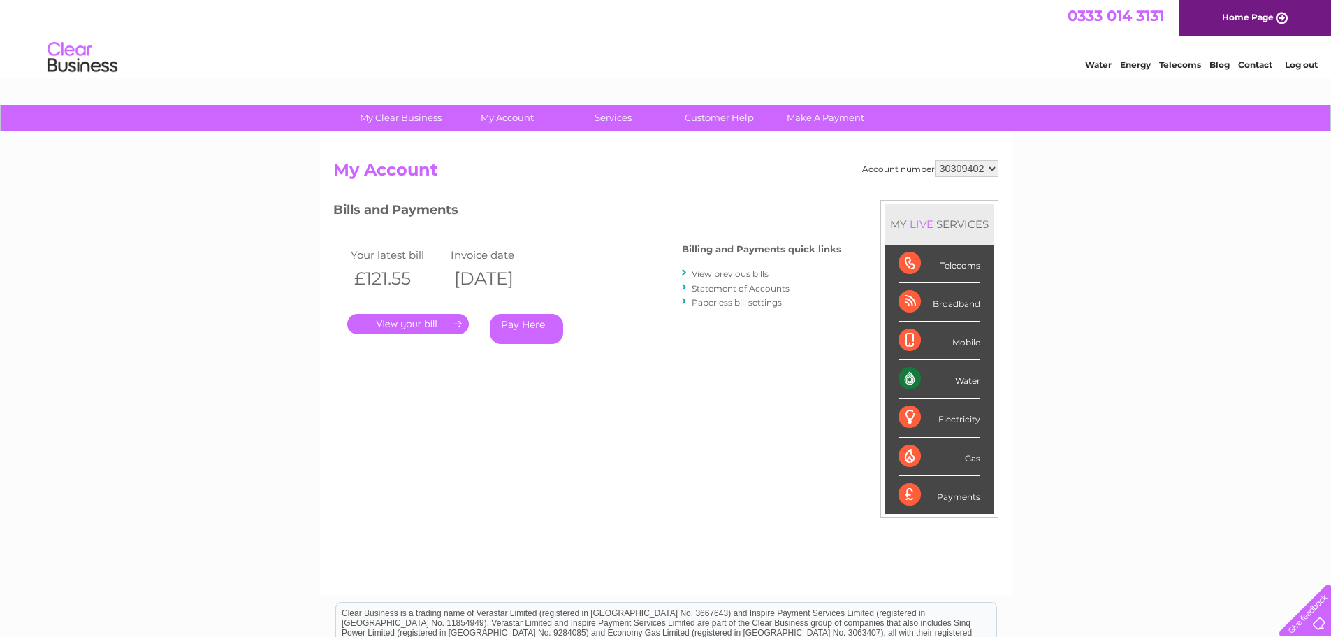
click at [403, 326] on link "." at bounding box center [408, 324] width 122 height 20
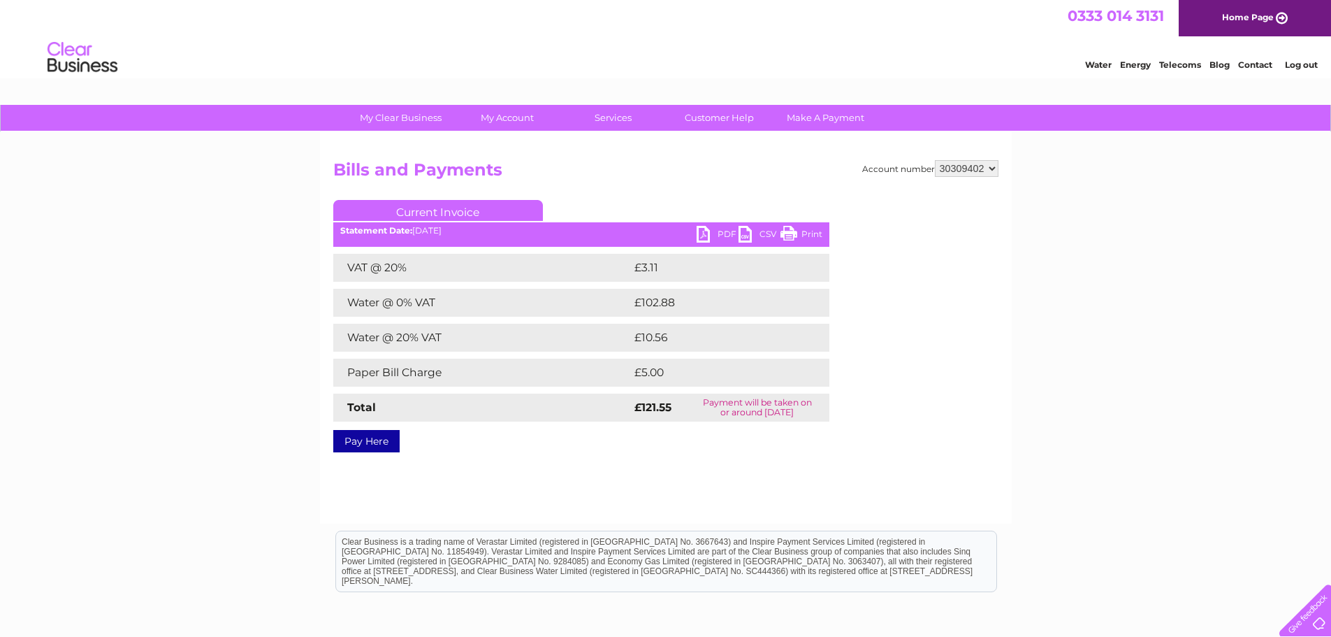
click at [697, 229] on link "PDF" at bounding box center [718, 236] width 42 height 20
click at [1294, 68] on link "Log out" at bounding box center [1301, 64] width 33 height 10
